Goal: Entertainment & Leisure: Consume media (video, audio)

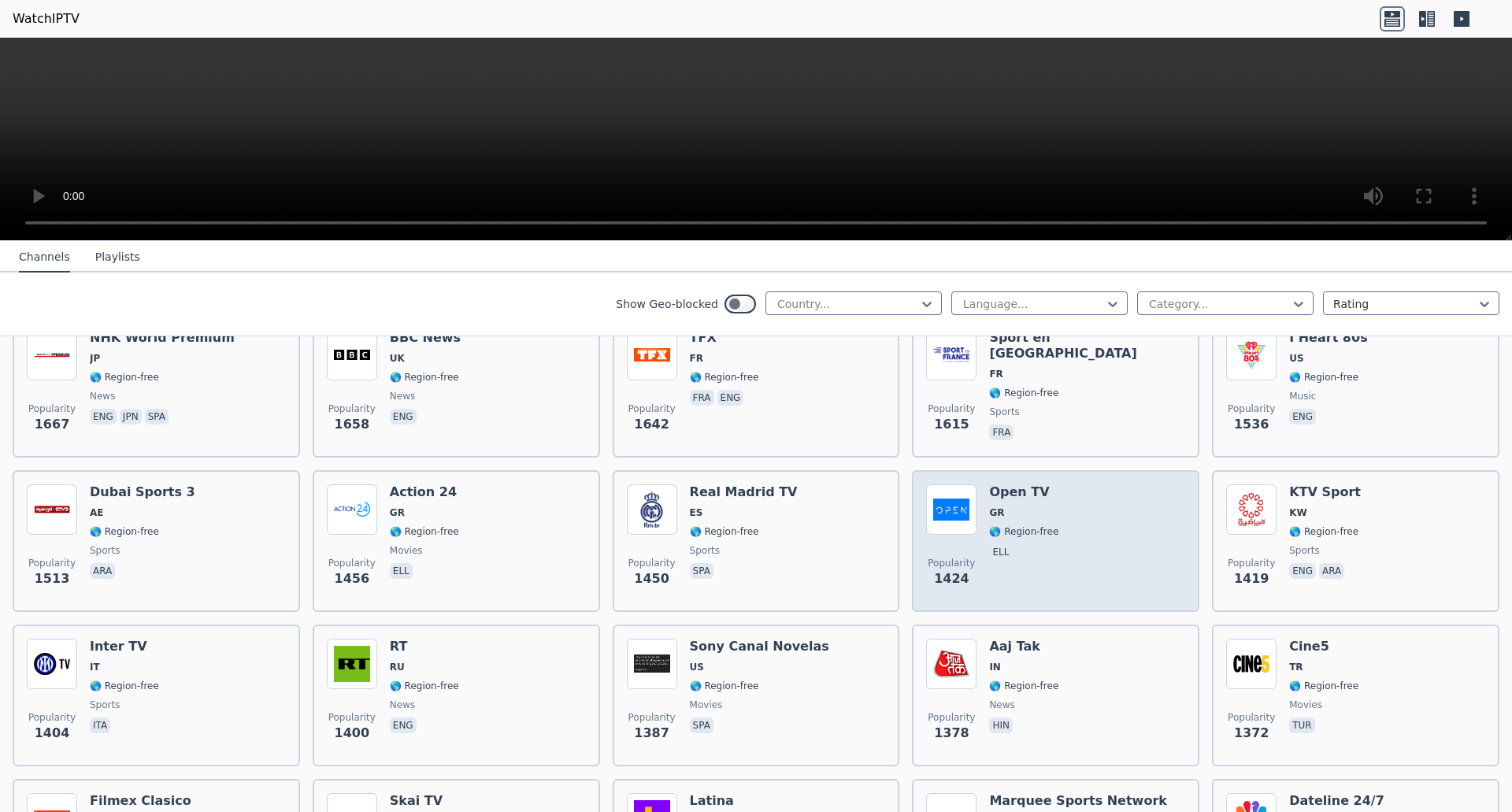
scroll to position [1139, 0]
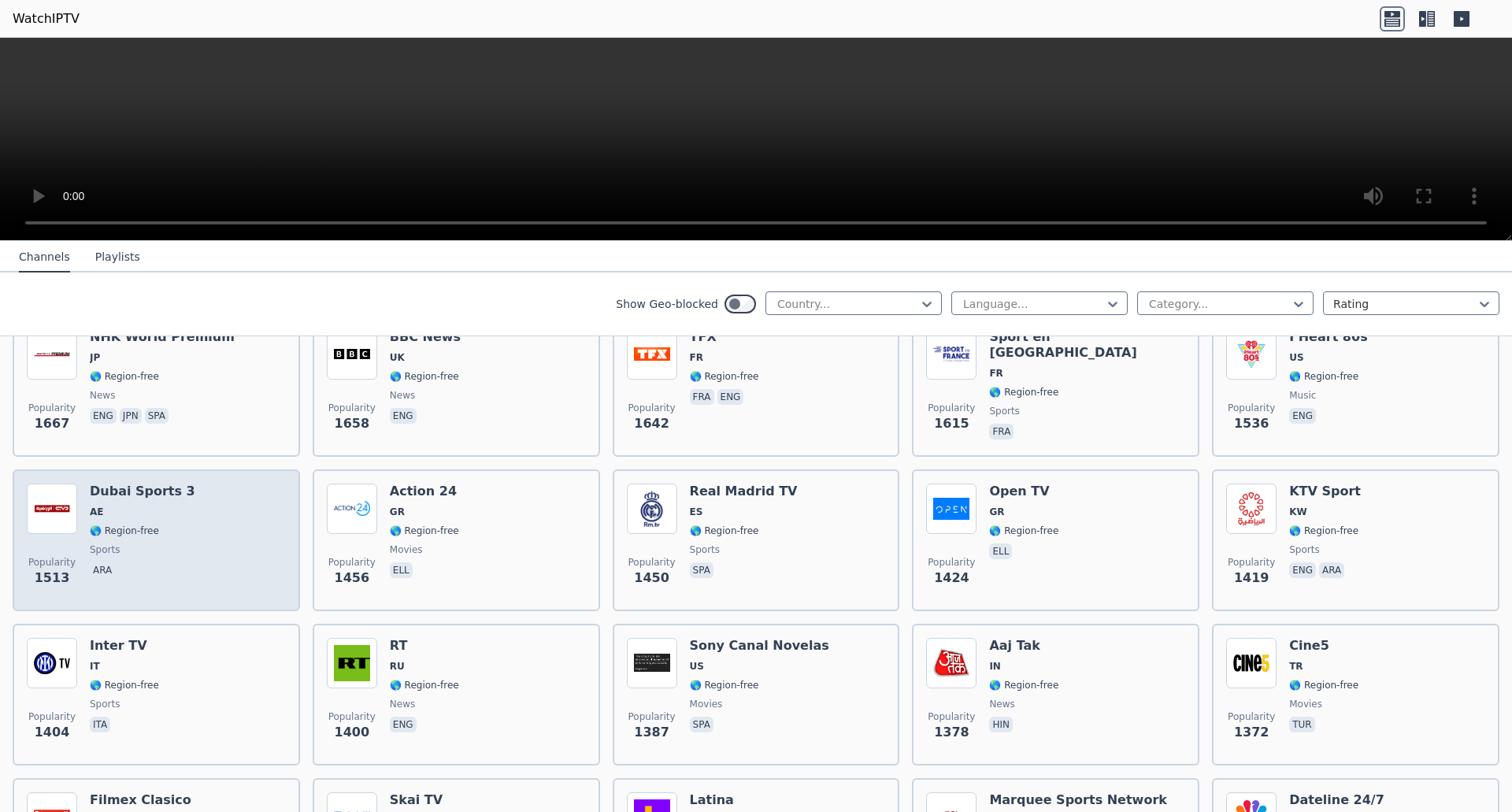
click at [133, 484] on h6 "Dubai Sports 3" at bounding box center [143, 492] width 106 height 16
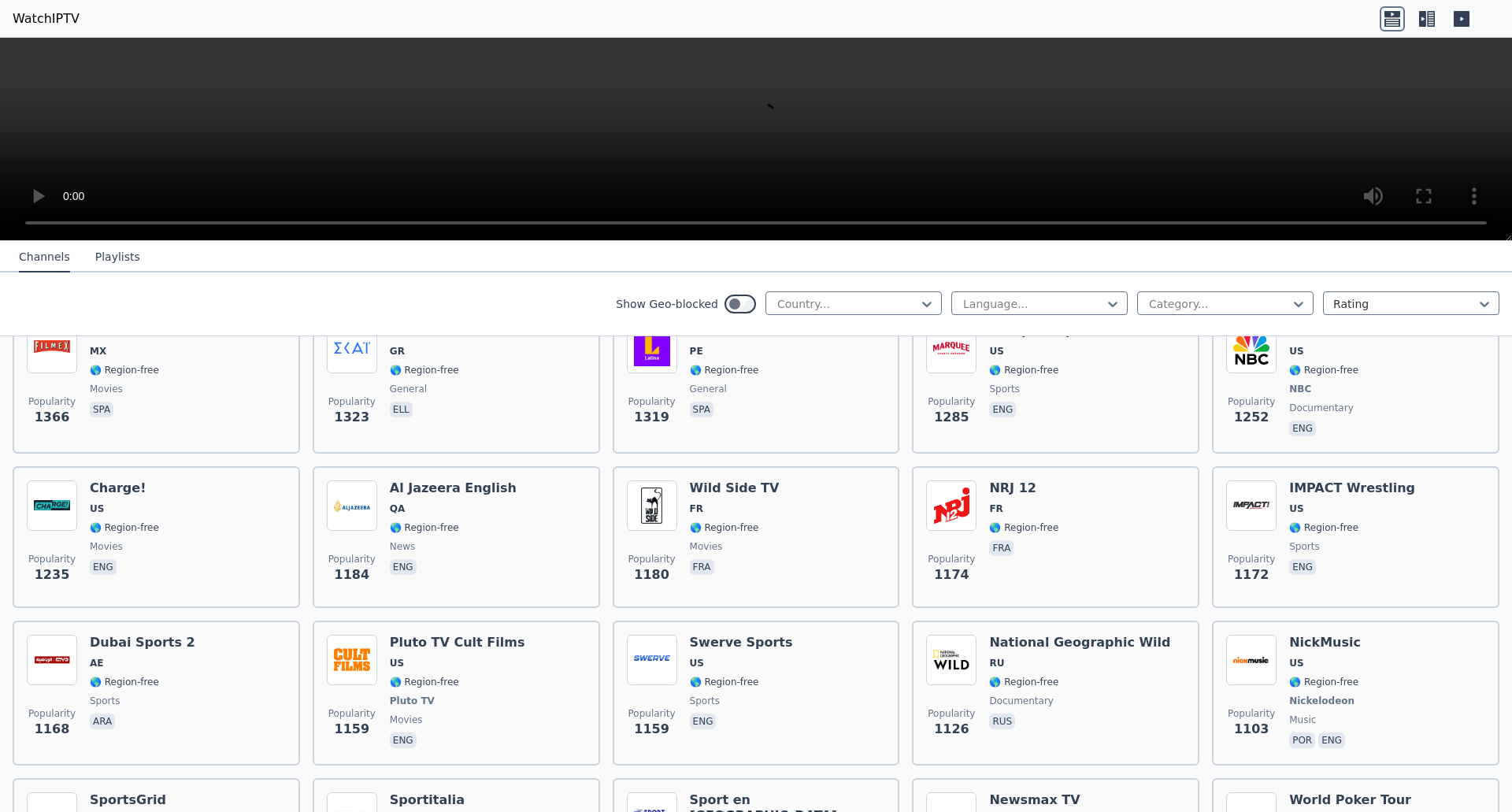
scroll to position [1606, 0]
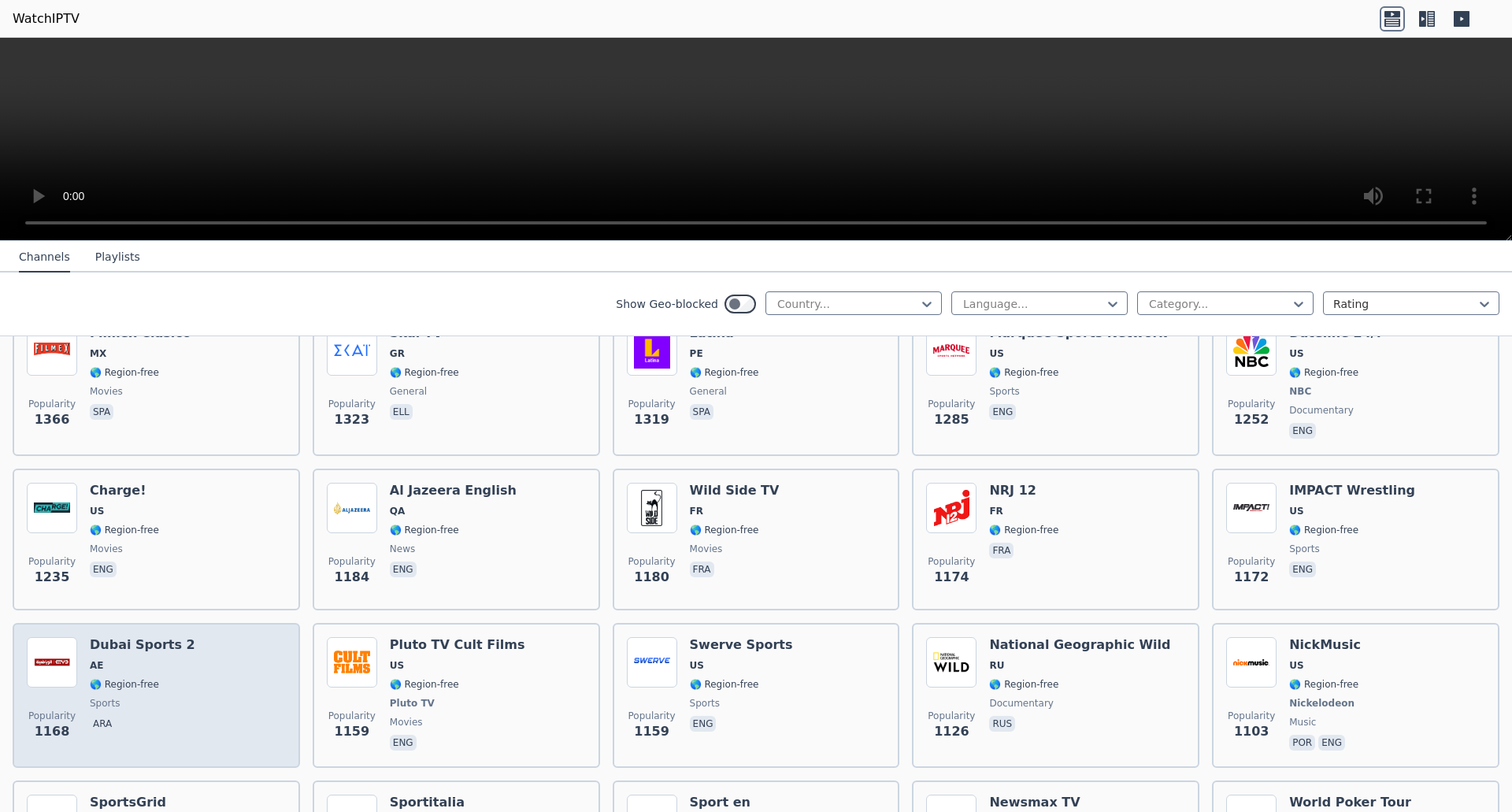
click at [145, 637] on h6 "Dubai Sports 2" at bounding box center [143, 645] width 106 height 16
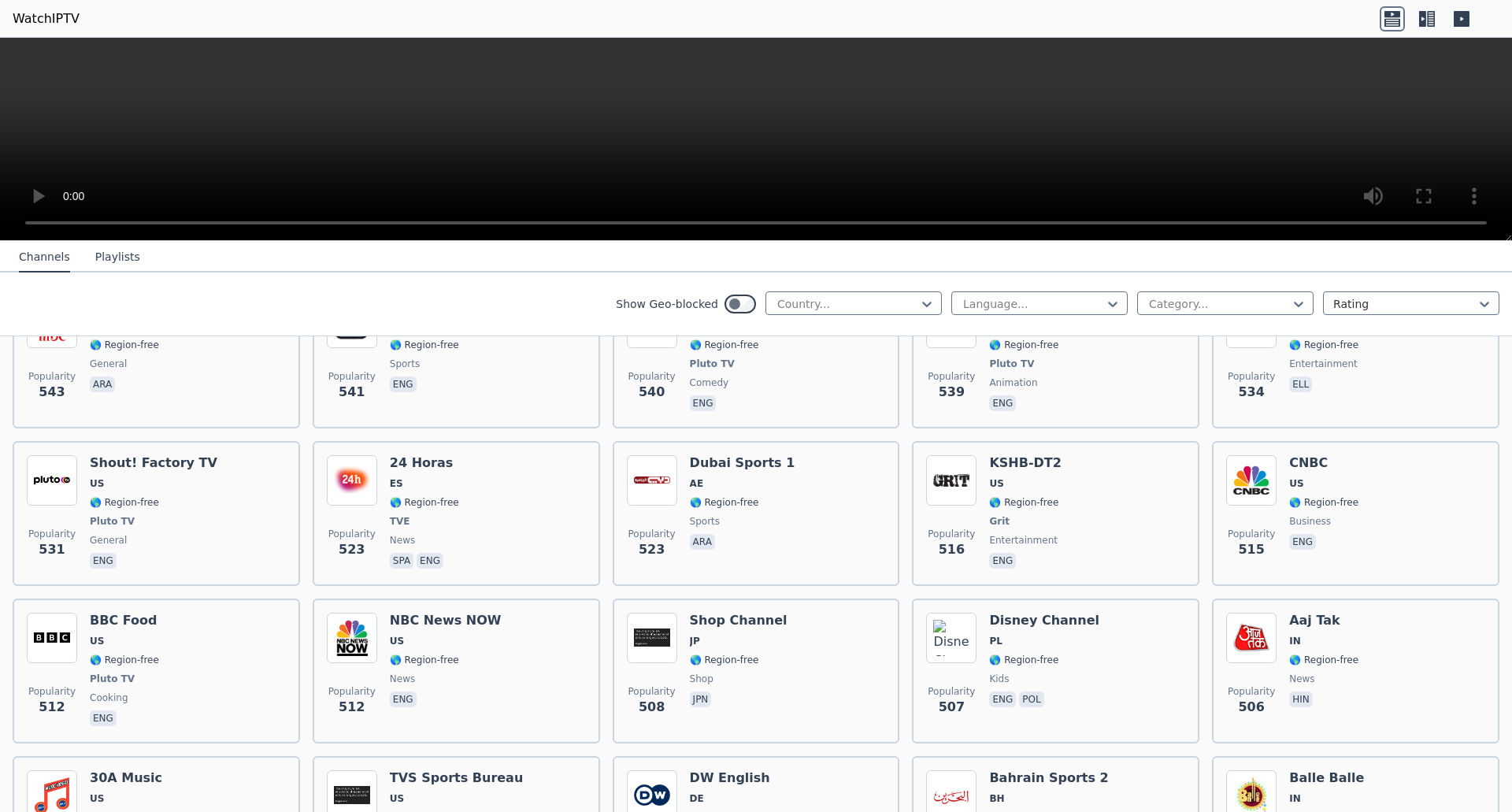
scroll to position [4945, 0]
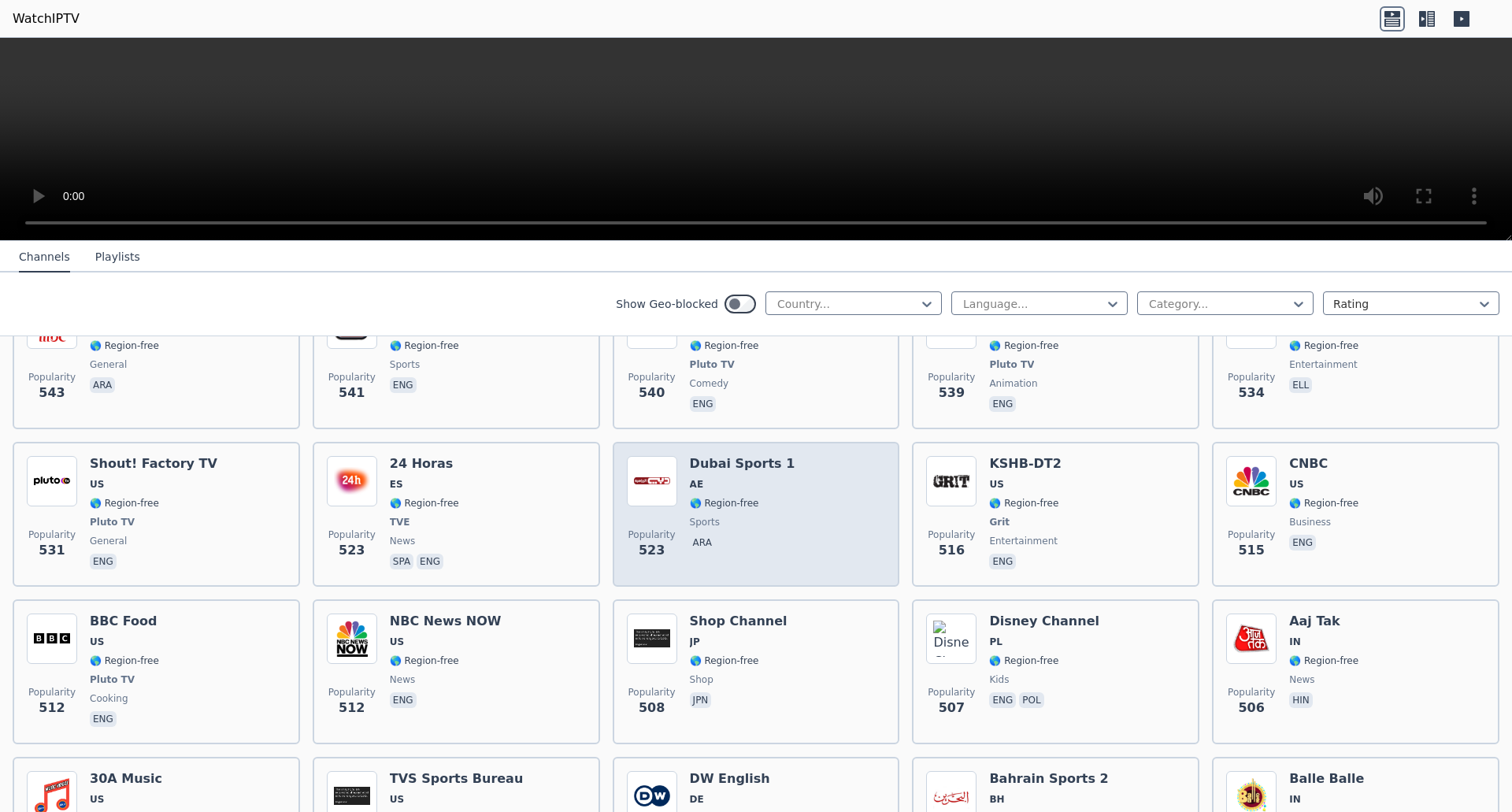
click at [652, 457] on img at bounding box center [652, 481] width 51 height 51
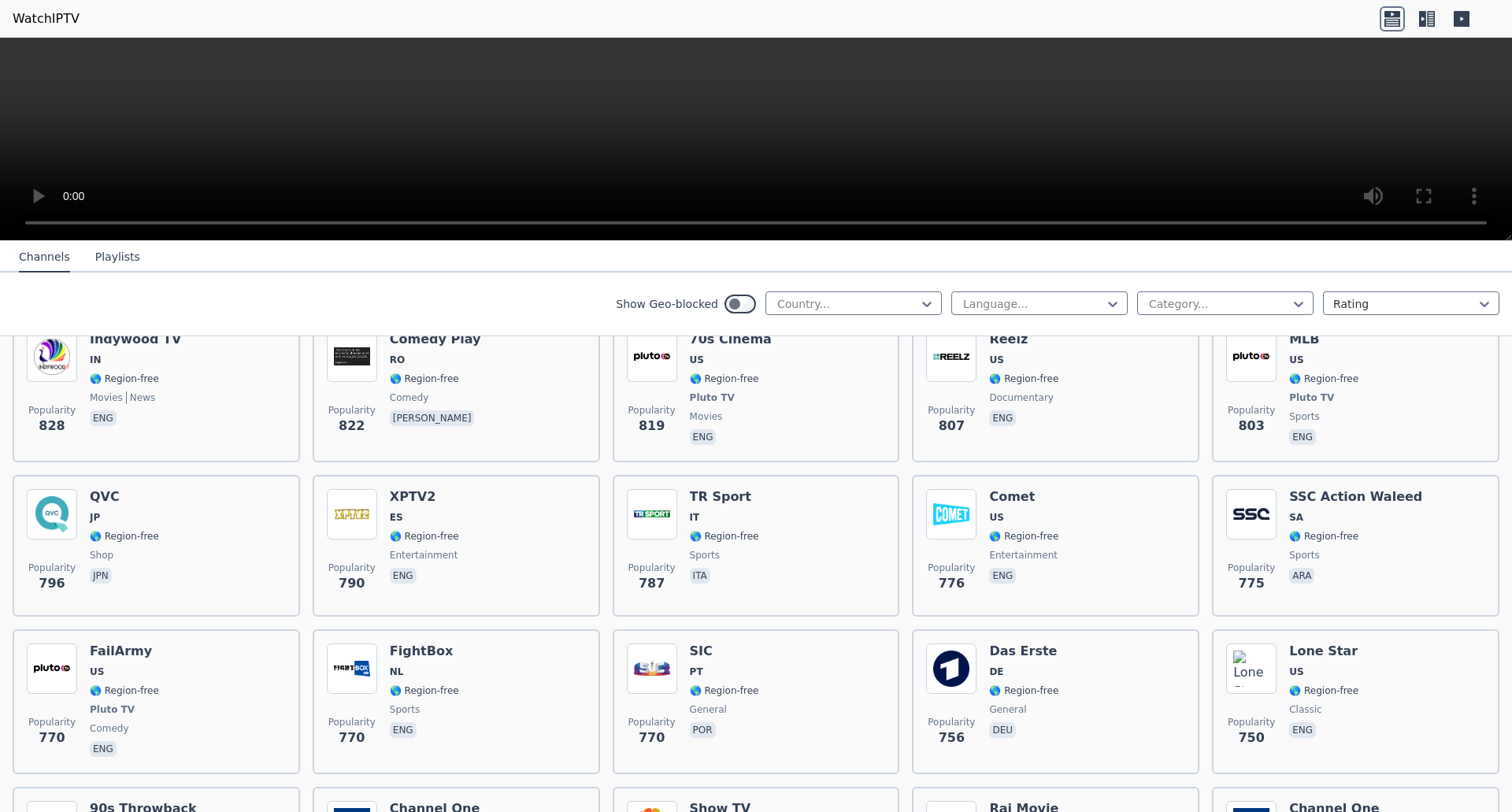
scroll to position [3010, 0]
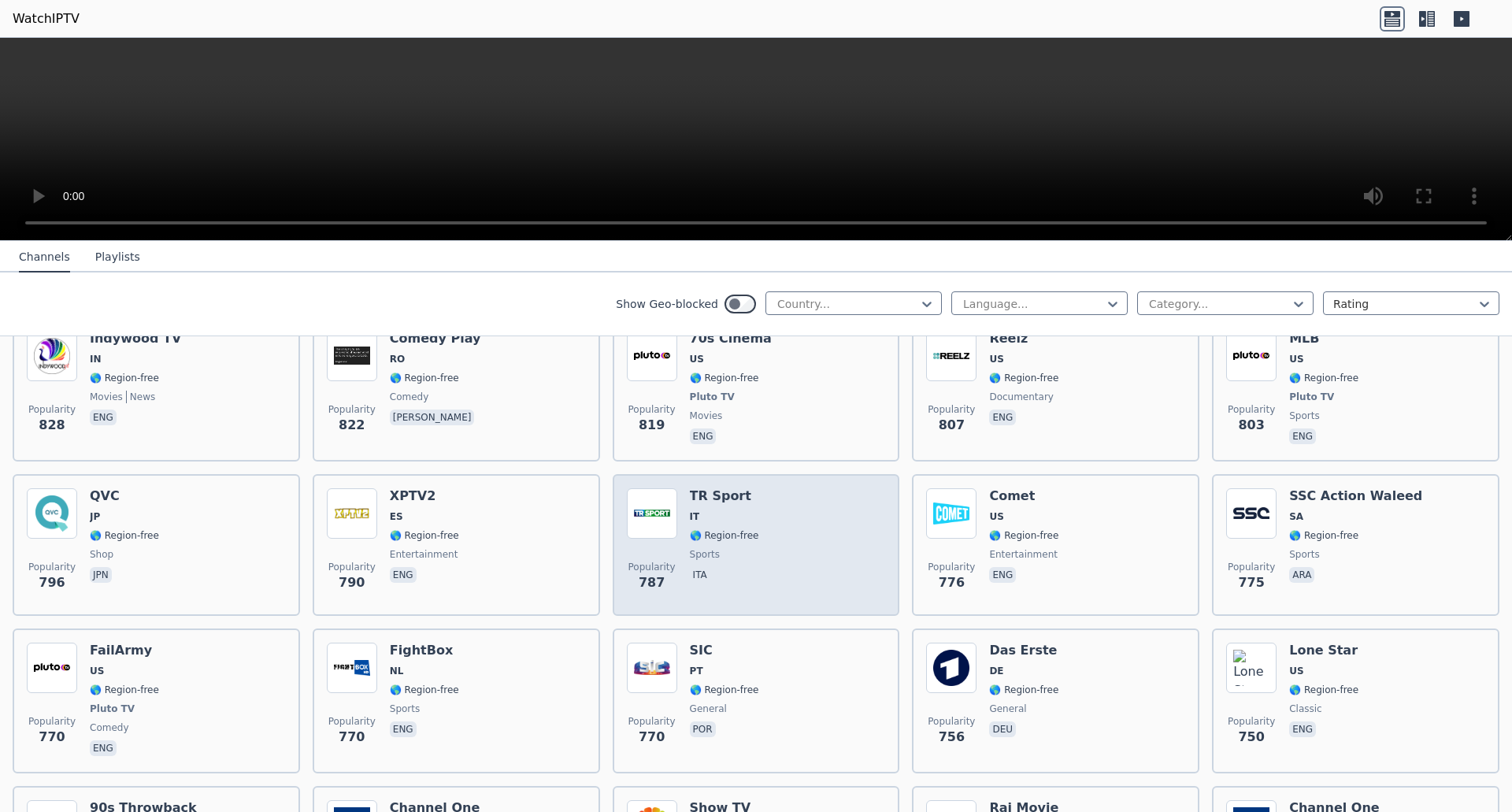
click at [707, 489] on h6 "TR Sport" at bounding box center [724, 497] width 69 height 16
